Goal: Check status: Check status

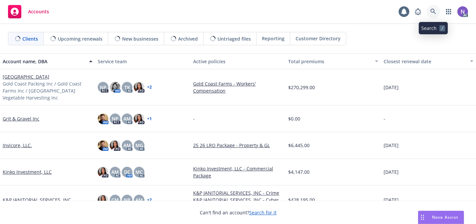
click at [433, 15] on link at bounding box center [433, 11] width 13 height 13
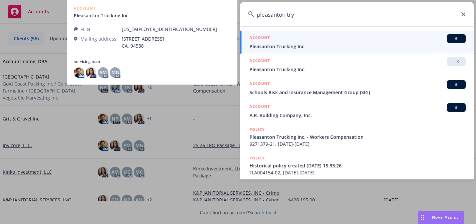
type input "pleasanton try"
click at [369, 50] on link "ACCOUNT BI Pleasanton Trucking Inc." at bounding box center [356, 42] width 233 height 23
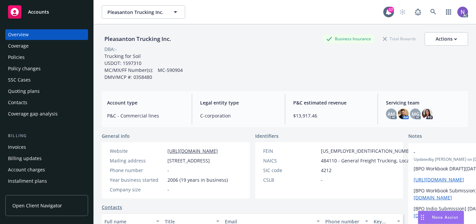
scroll to position [0, 1]
click at [29, 91] on div "Quoting plans" at bounding box center [24, 91] width 32 height 11
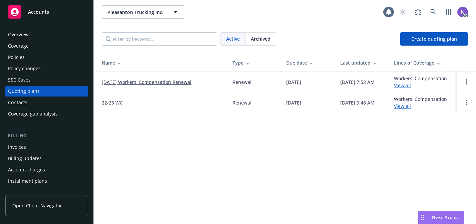
click at [136, 84] on link "[DATE] Workers' Compensation Renewal" at bounding box center [147, 82] width 90 height 7
